Goal: Information Seeking & Learning: Learn about a topic

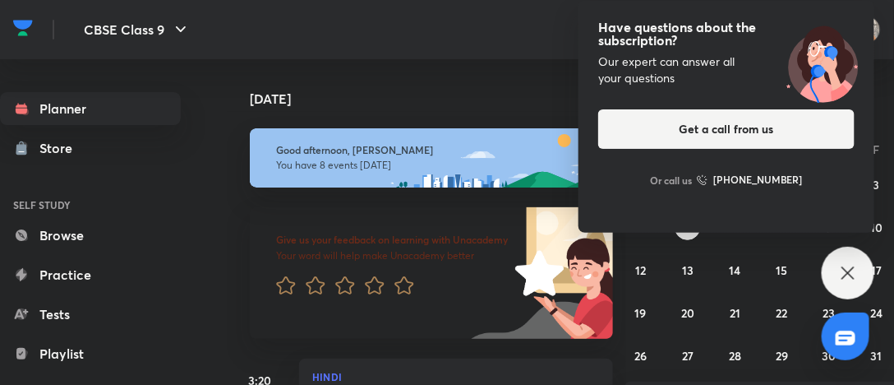
click at [842, 274] on icon at bounding box center [848, 273] width 20 height 20
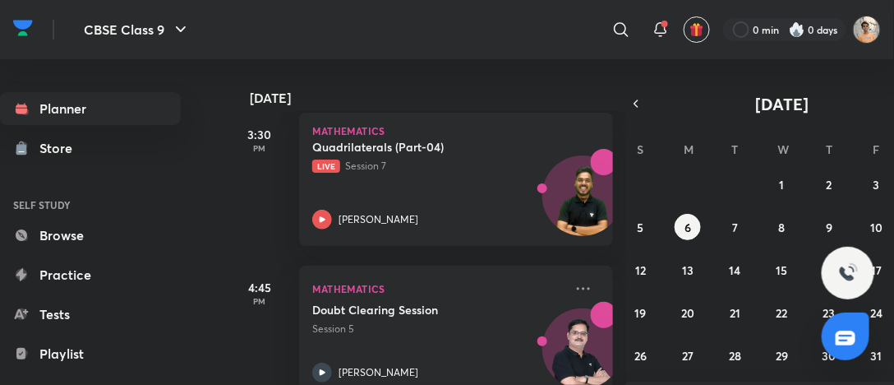
scroll to position [406, 0]
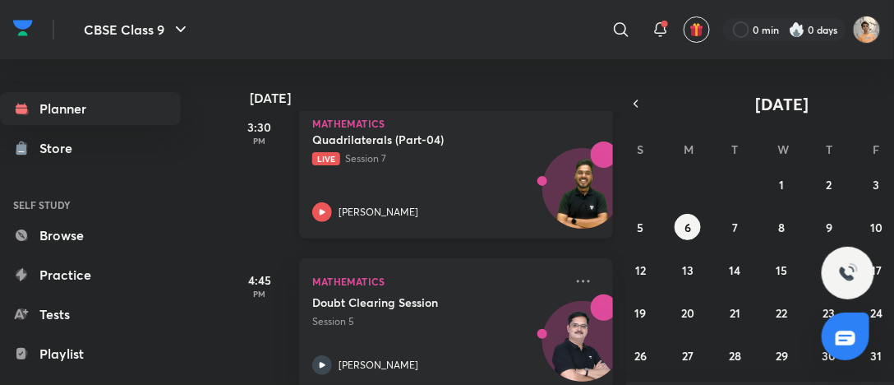
click at [495, 210] on div "[PERSON_NAME]" at bounding box center [437, 212] width 251 height 20
